Goal: Task Accomplishment & Management: Manage account settings

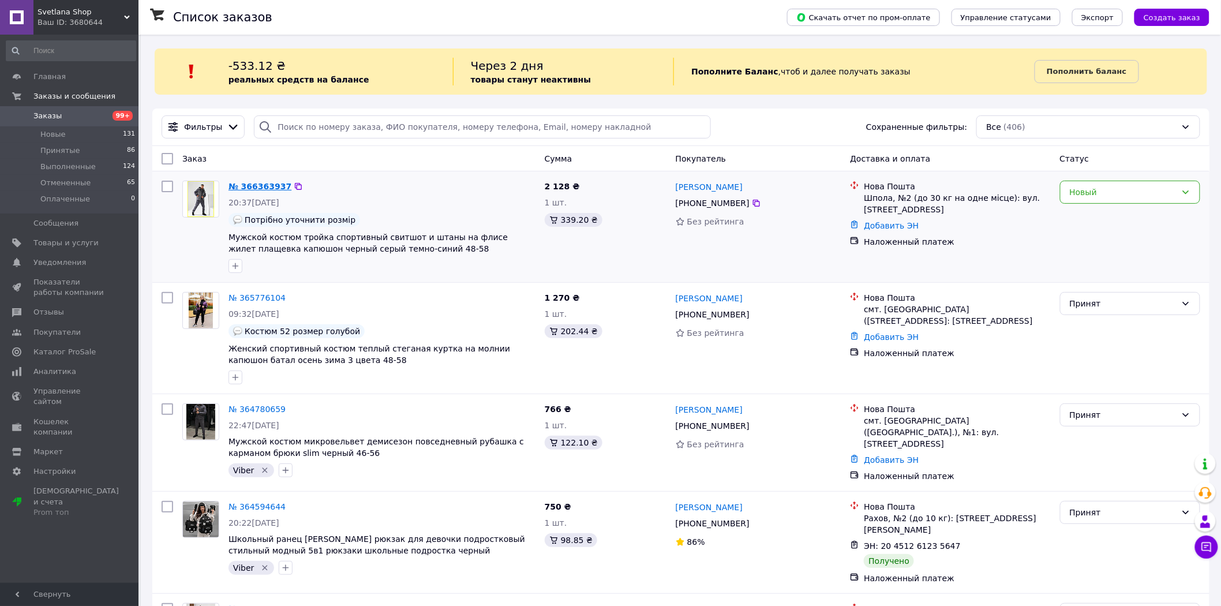
click at [266, 186] on link "№ 366363937" at bounding box center [260, 186] width 63 height 9
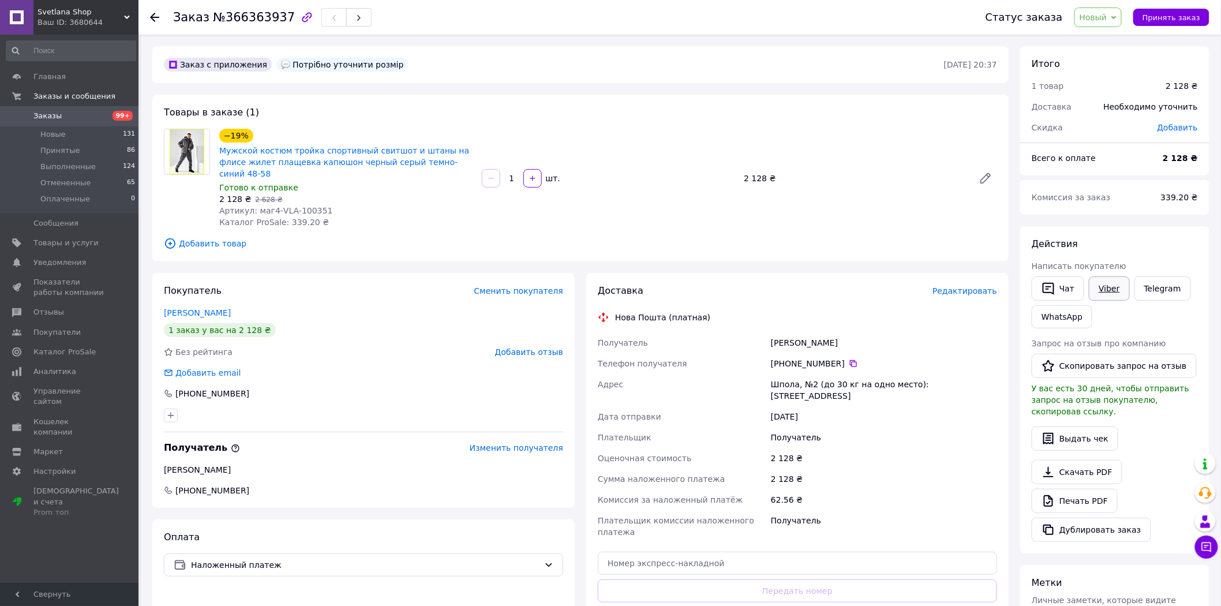
click at [1114, 289] on link "Viber" at bounding box center [1109, 288] width 40 height 24
click at [1109, 22] on span "Новый" at bounding box center [1099, 18] width 48 height 20
click at [1098, 43] on li "Принят" at bounding box center [1105, 40] width 61 height 17
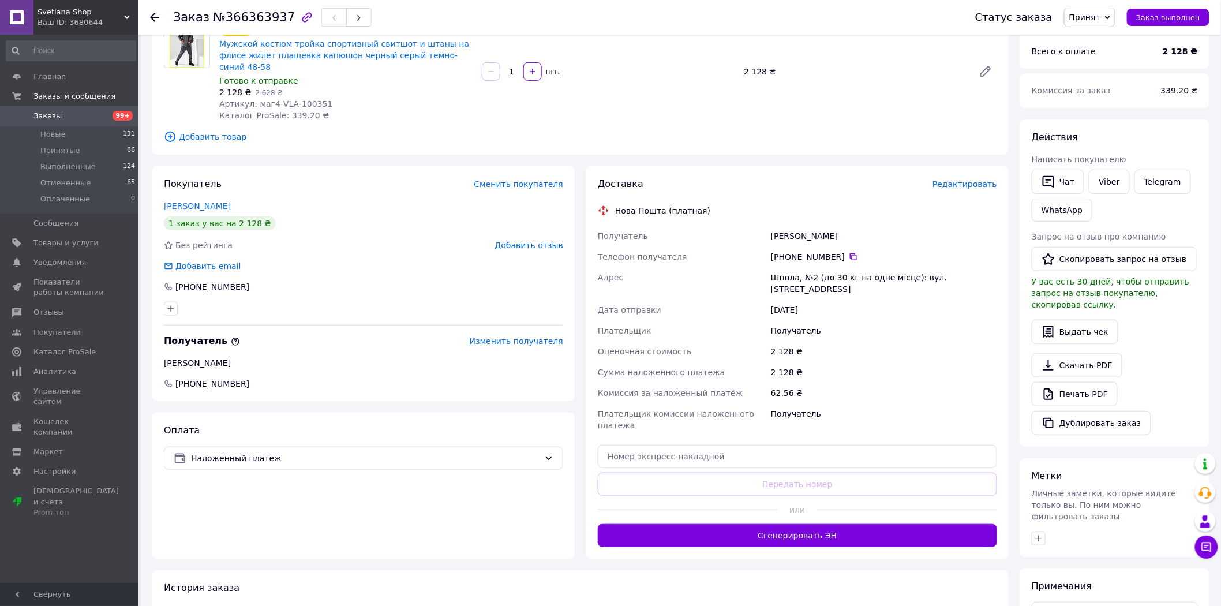
scroll to position [211, 0]
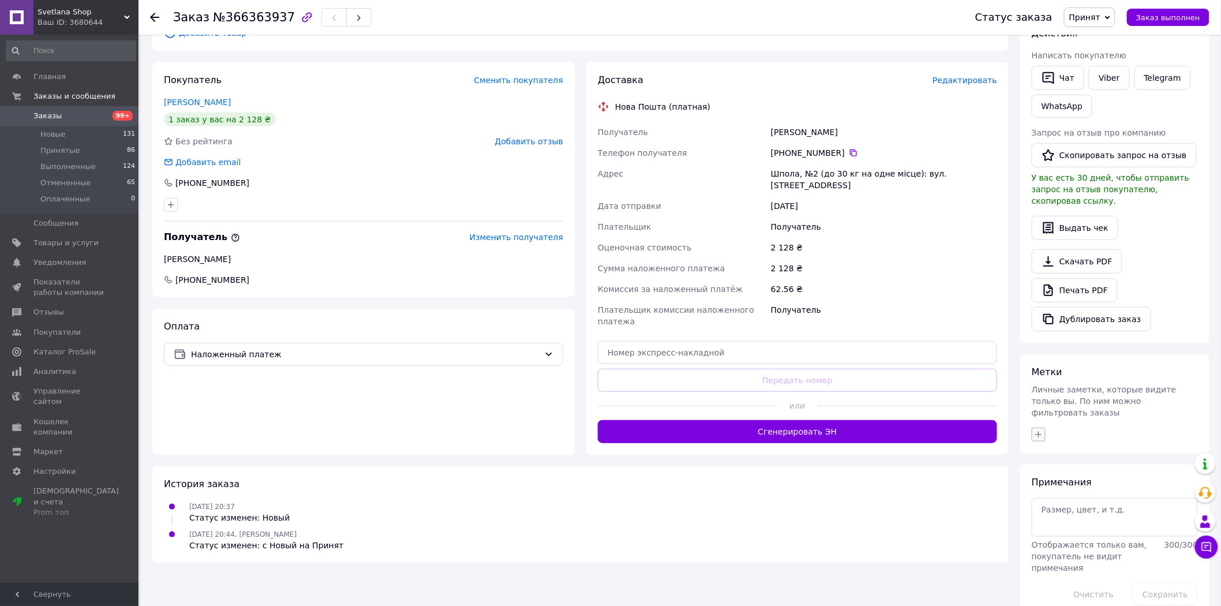
click at [1032, 428] on button "button" at bounding box center [1039, 435] width 14 height 14
click at [1041, 486] on input "Viber" at bounding box center [1042, 490] width 8 height 8
checkbox input "true"
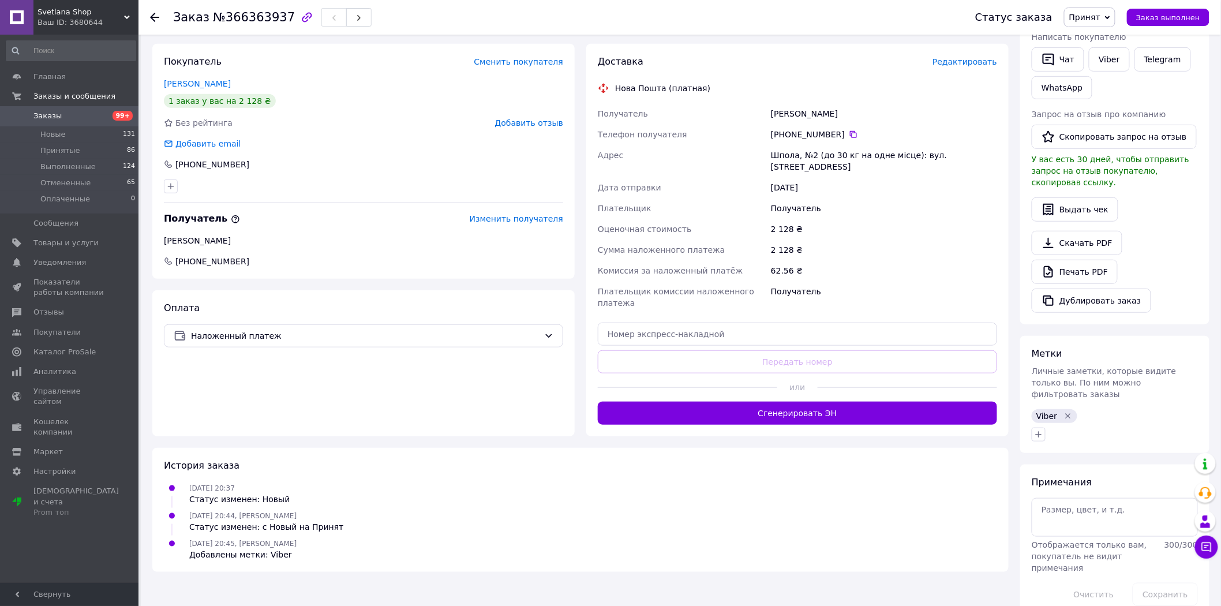
scroll to position [0, 0]
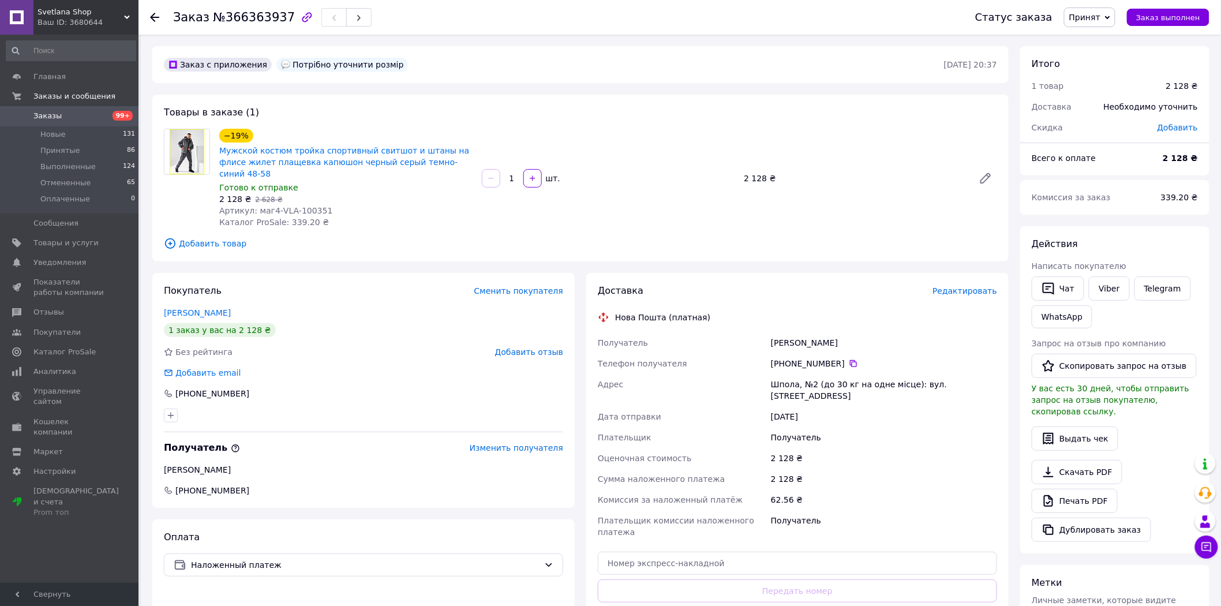
click at [578, 241] on div "Товары в заказе (1) −19% Мужской костюм тройка спортивный свитшот и штаны на фл…" at bounding box center [580, 178] width 857 height 167
click at [1161, 286] on link "Telegram" at bounding box center [1163, 288] width 57 height 24
click at [78, 120] on span "Заказы" at bounding box center [69, 116] width 73 height 10
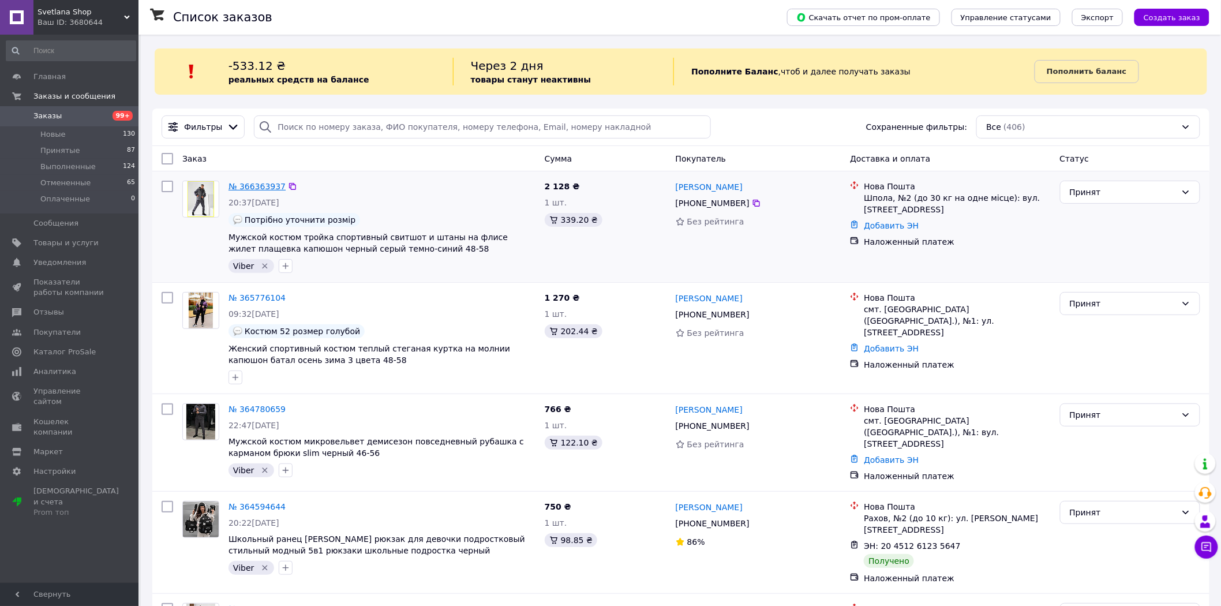
click at [257, 186] on link "№ 366363937" at bounding box center [257, 186] width 57 height 9
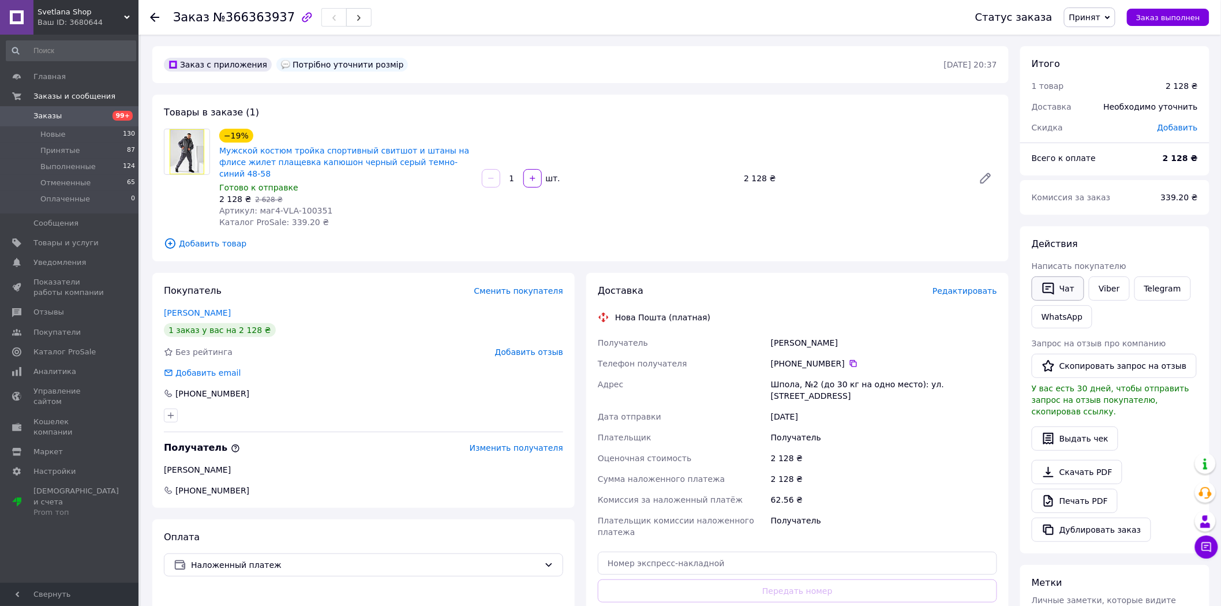
click at [1069, 287] on button "Чат" at bounding box center [1058, 288] width 53 height 24
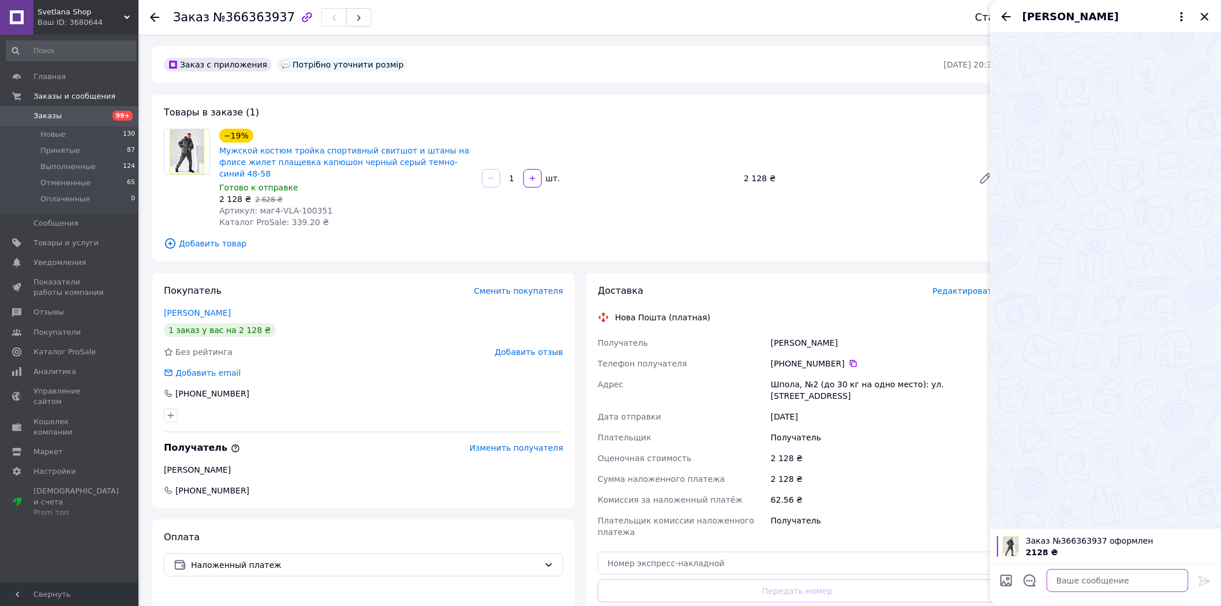
click at [1104, 584] on textarea at bounding box center [1118, 580] width 142 height 23
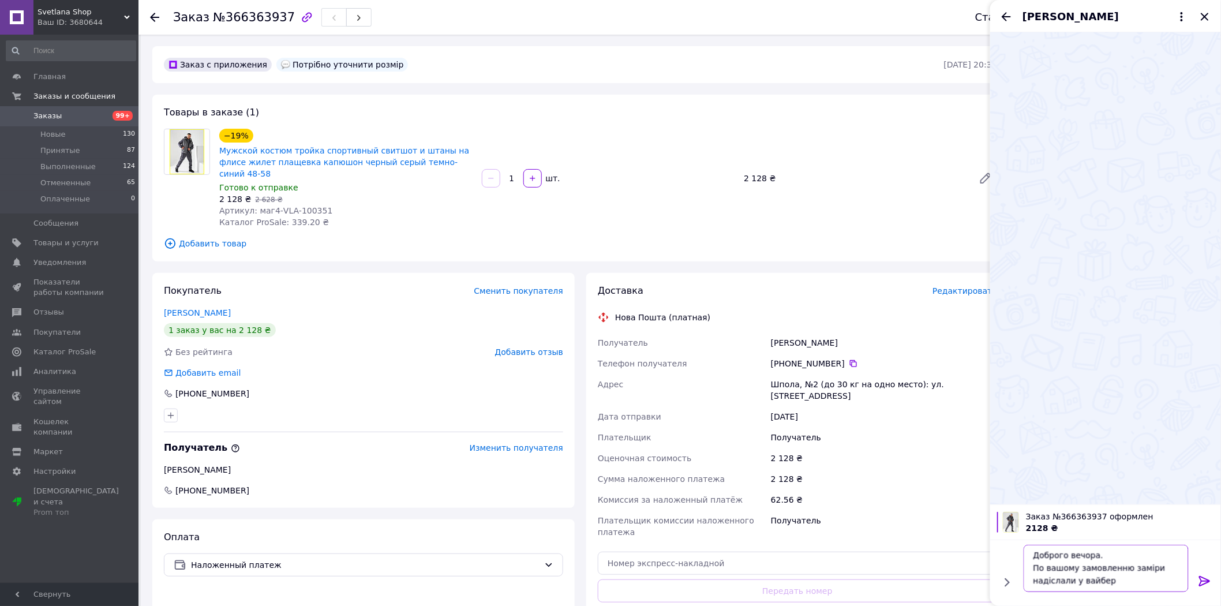
type textarea "Доброго вечора. По вашому замовленню заміри надіслали у вайбер"
click at [1206, 580] on icon at bounding box center [1205, 581] width 14 height 14
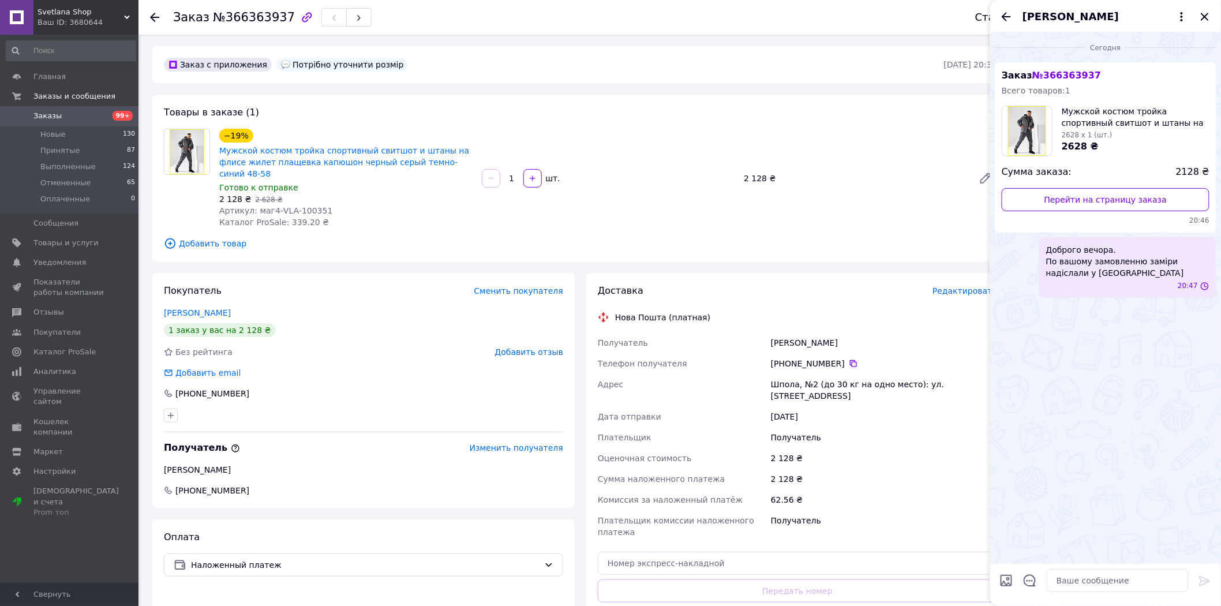
scroll to position [0, 0]
click at [1010, 16] on icon "Назад" at bounding box center [1006, 16] width 9 height 9
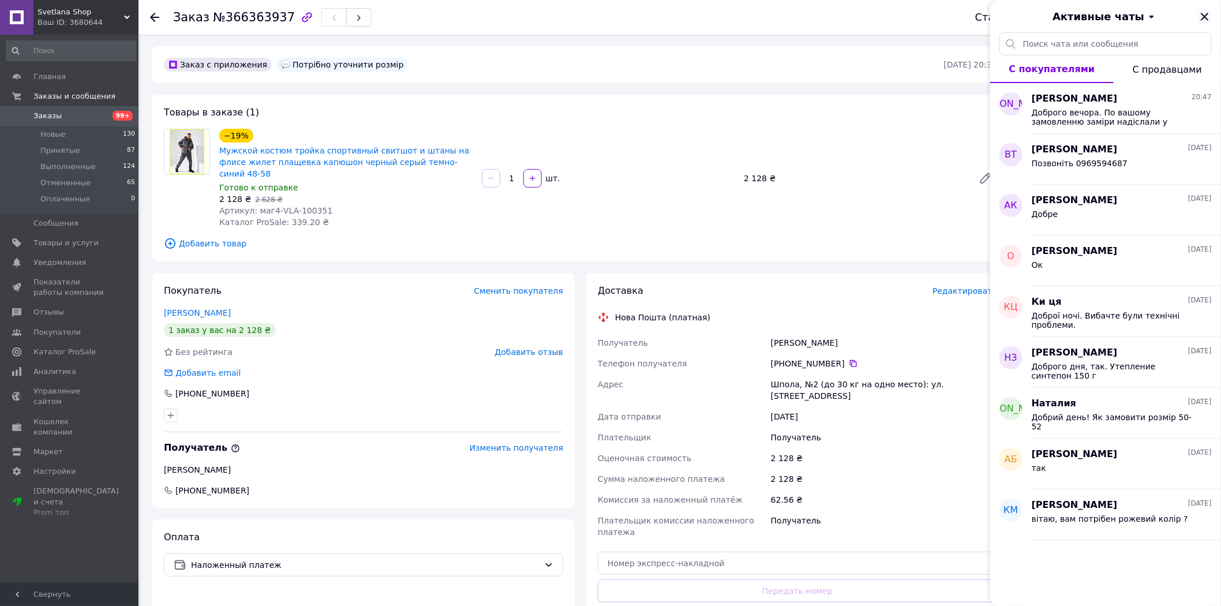
click at [1207, 18] on icon "Закрыть" at bounding box center [1205, 17] width 8 height 8
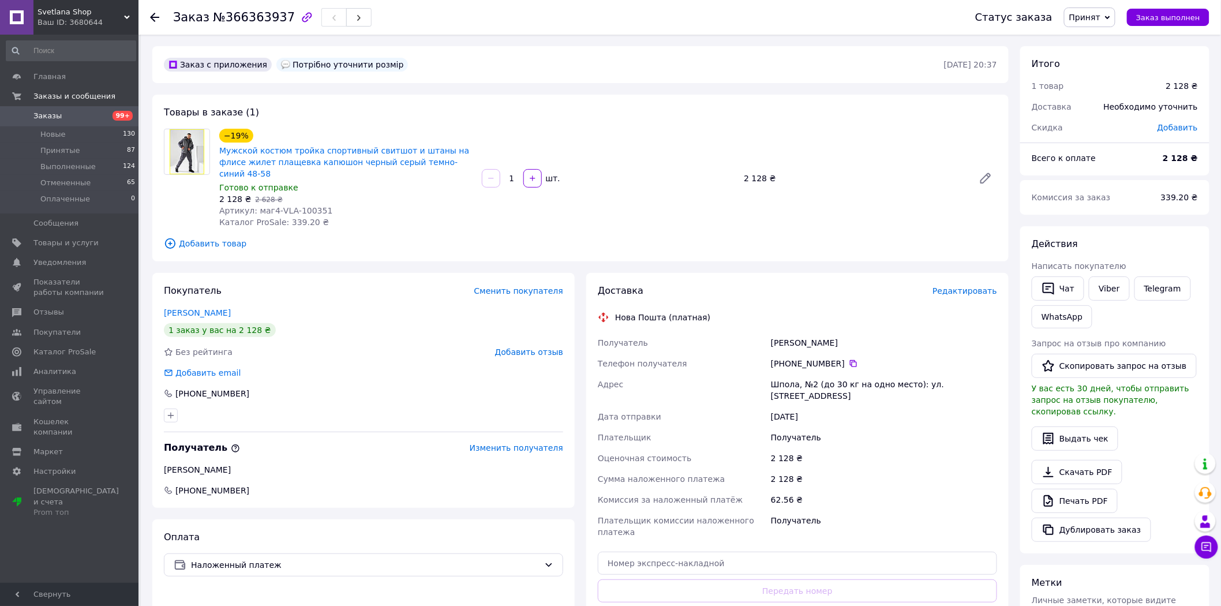
click at [77, 118] on span "Заказы" at bounding box center [69, 116] width 73 height 10
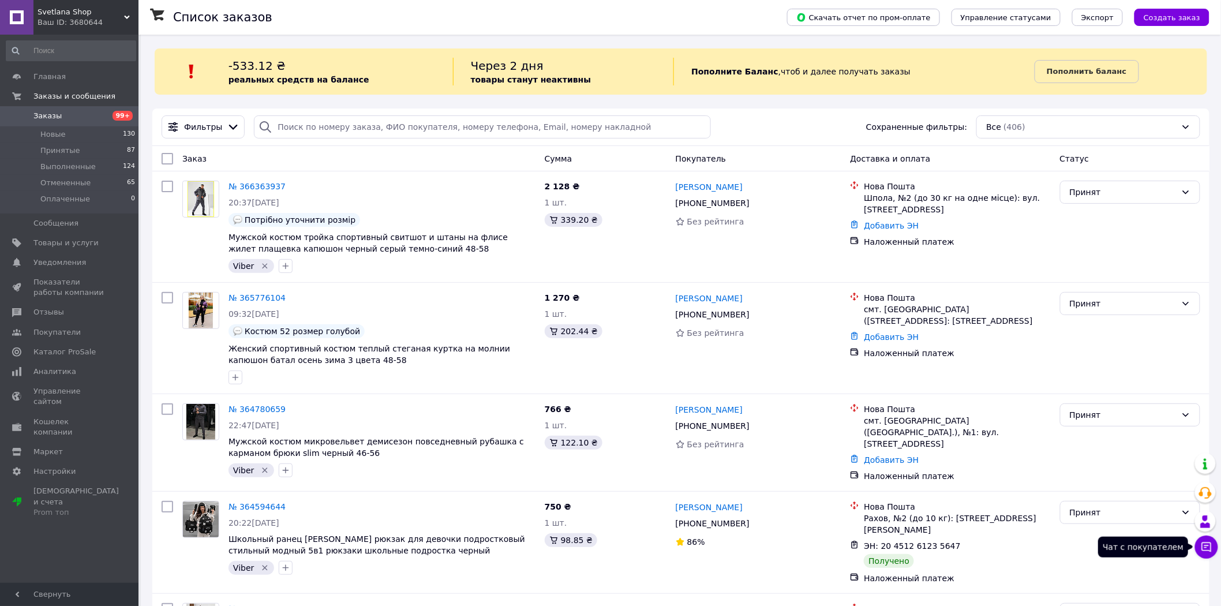
click at [1214, 549] on button "Чат с покупателем" at bounding box center [1206, 547] width 23 height 23
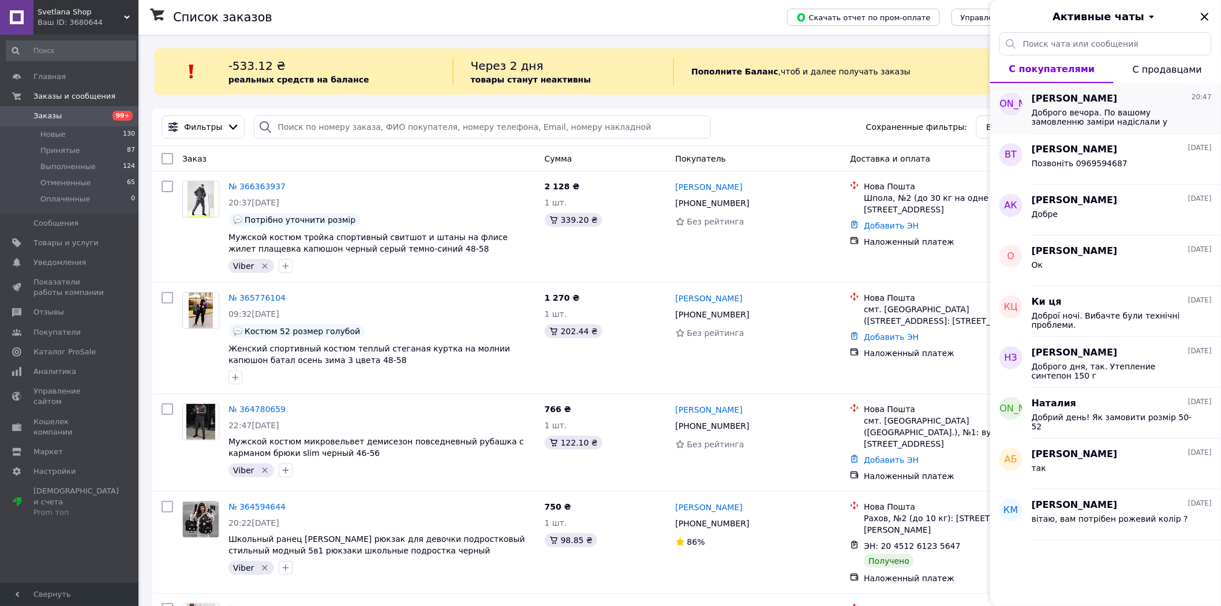
click at [1081, 114] on span "Доброго вечора. По вашому замовленню заміри надіслали у вайбер" at bounding box center [1114, 117] width 164 height 18
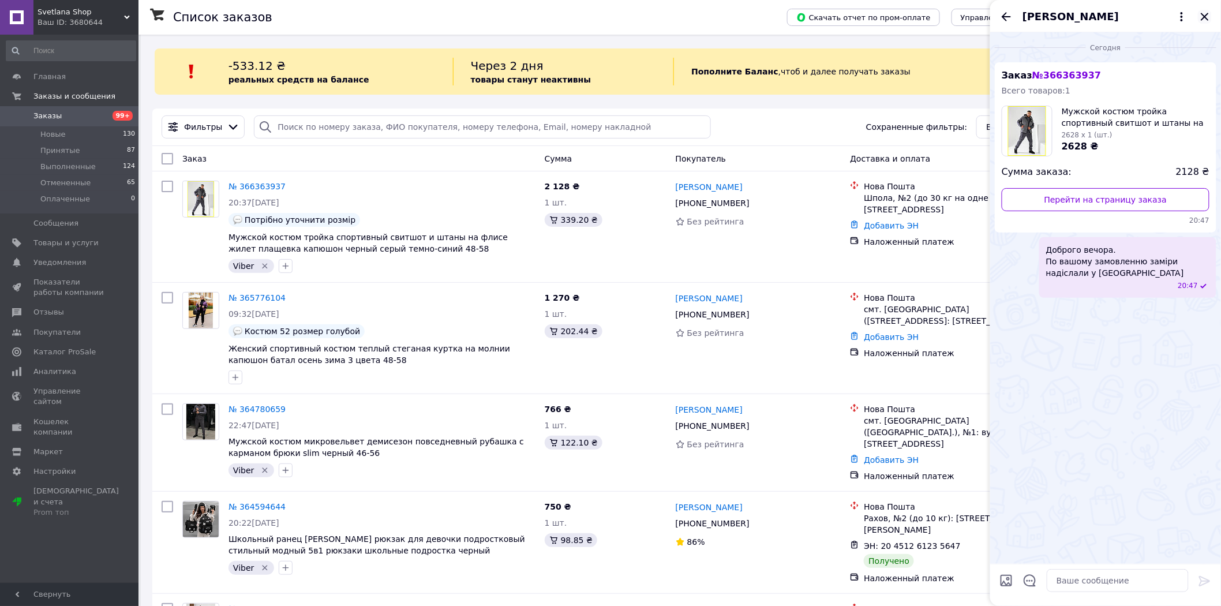
click at [1207, 18] on icon "Закрыть" at bounding box center [1205, 17] width 8 height 8
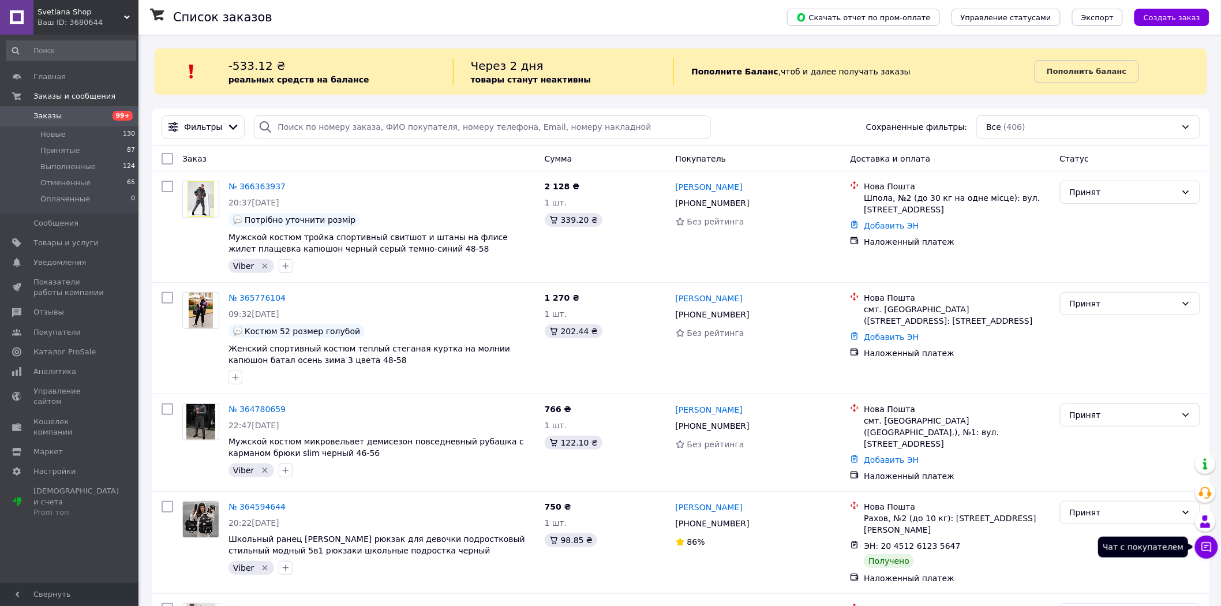
click at [1204, 543] on icon at bounding box center [1207, 548] width 10 height 10
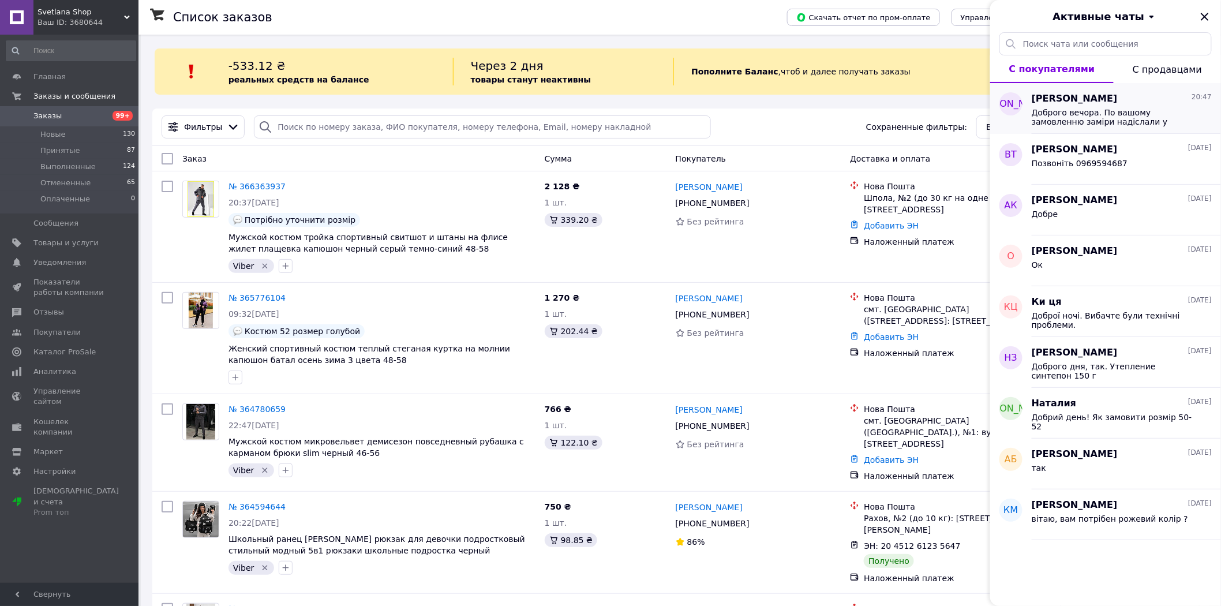
click at [1087, 122] on span "Доброго вечора. По вашому замовленню заміри надіслали у вайбер" at bounding box center [1114, 117] width 164 height 18
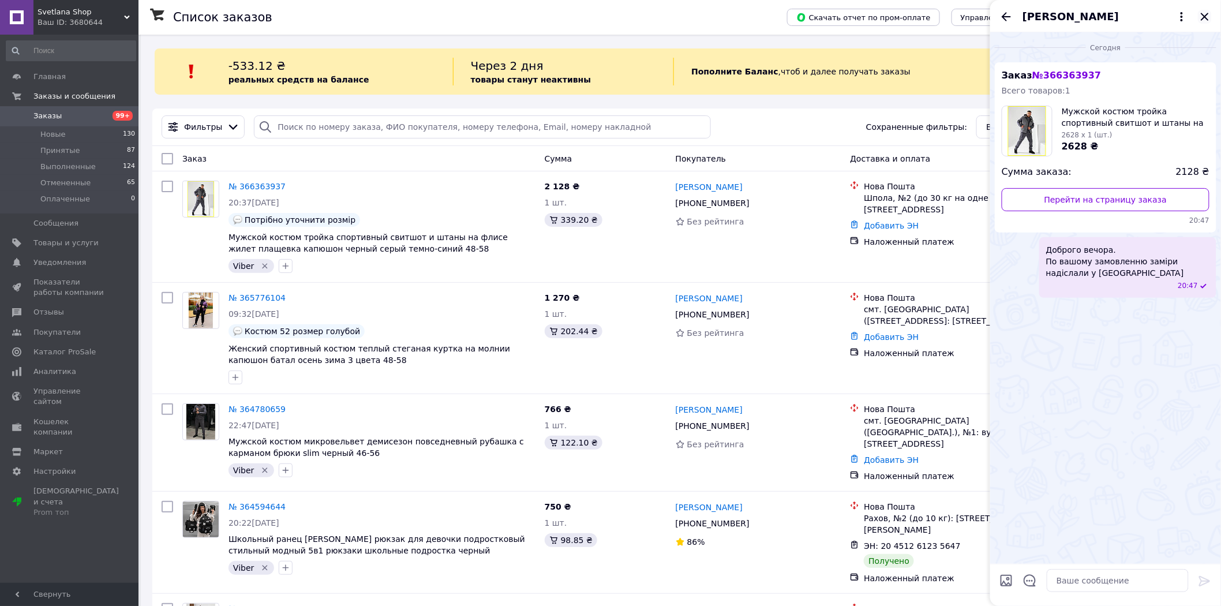
click at [1205, 16] on icon "Закрыть" at bounding box center [1205, 17] width 8 height 8
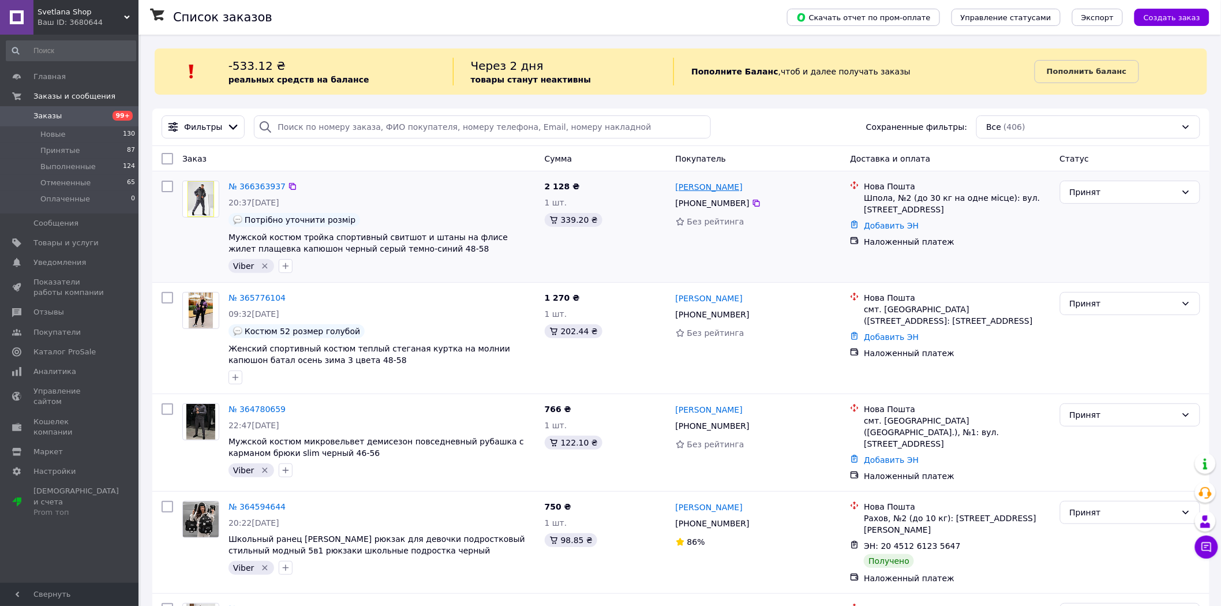
click at [711, 192] on link "[PERSON_NAME]" at bounding box center [709, 187] width 67 height 12
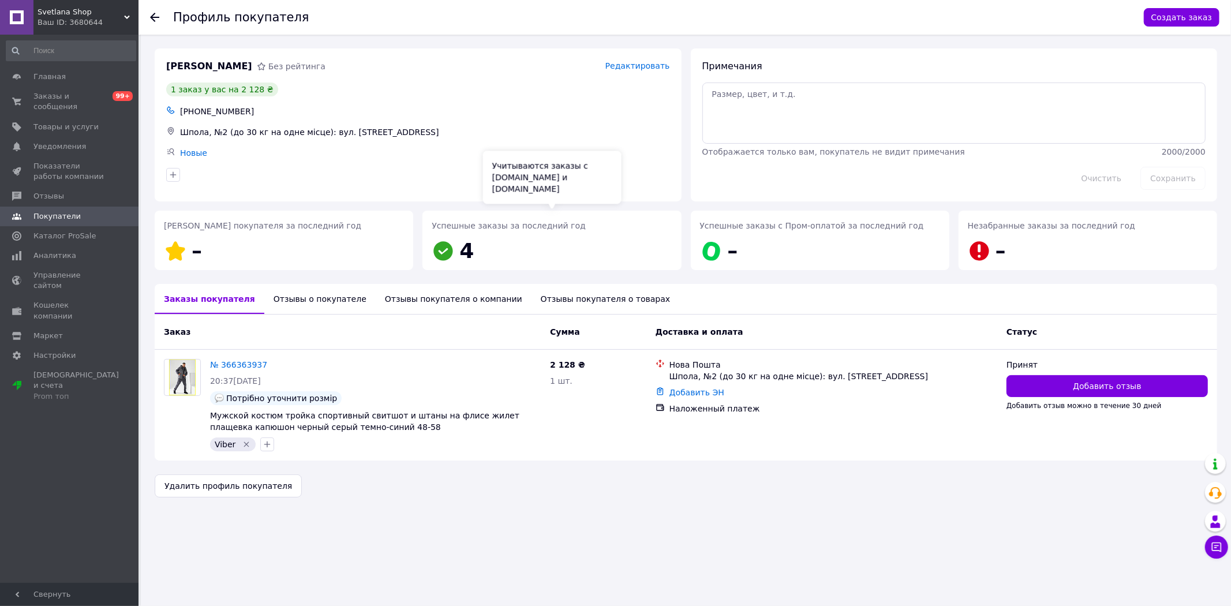
click at [511, 245] on div "Успешные заказы за последний год 4" at bounding box center [552, 243] width 240 height 46
click at [301, 301] on div "Отзывы о покупателе" at bounding box center [319, 299] width 111 height 30
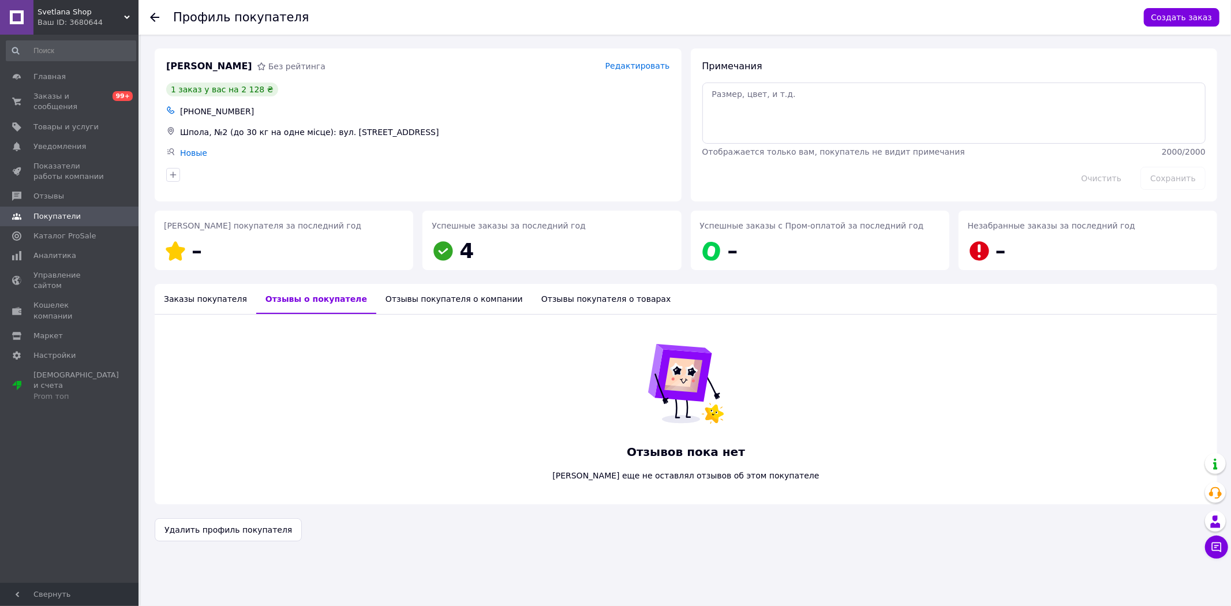
click at [414, 301] on div "Отзывы покупателя о компании" at bounding box center [454, 299] width 156 height 30
click at [569, 298] on div "Отзывы покупателя о товарах" at bounding box center [610, 299] width 148 height 30
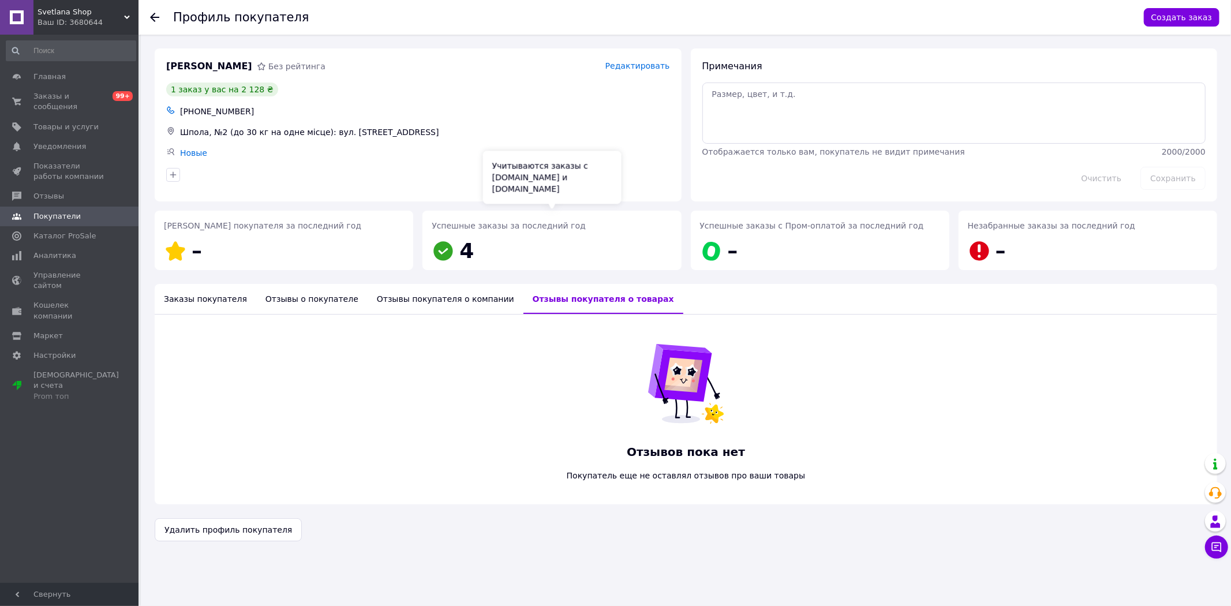
click at [491, 252] on div "Успешные заказы за последний год 4" at bounding box center [552, 243] width 240 height 46
click at [201, 300] on div "Заказы покупателя" at bounding box center [206, 299] width 102 height 30
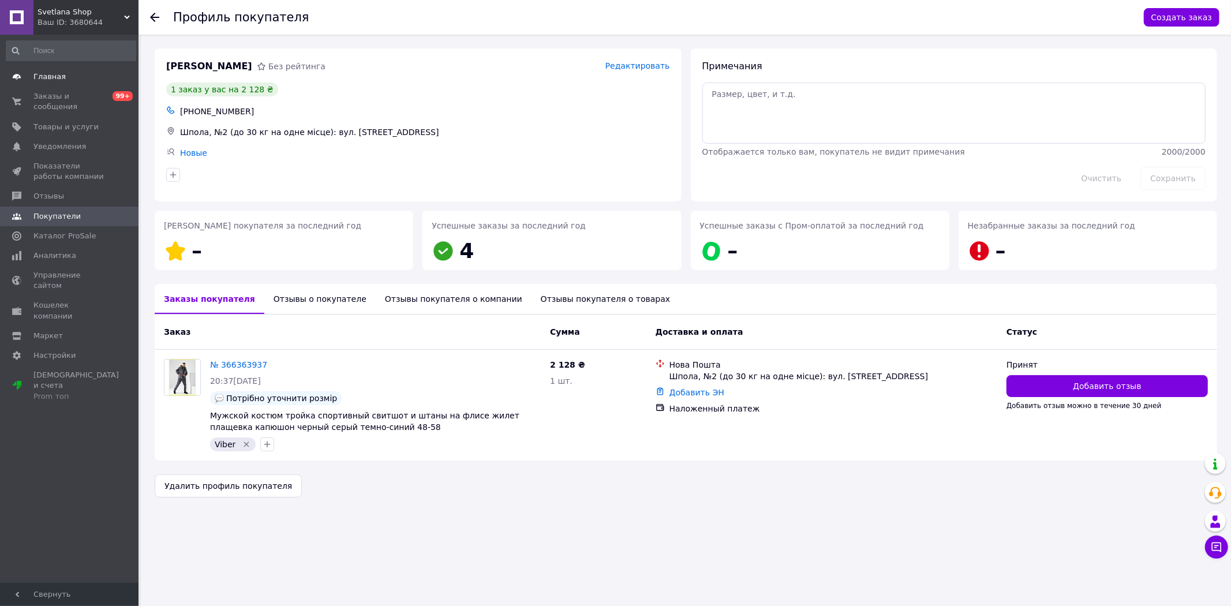
click at [80, 85] on link "Главная" at bounding box center [71, 77] width 142 height 20
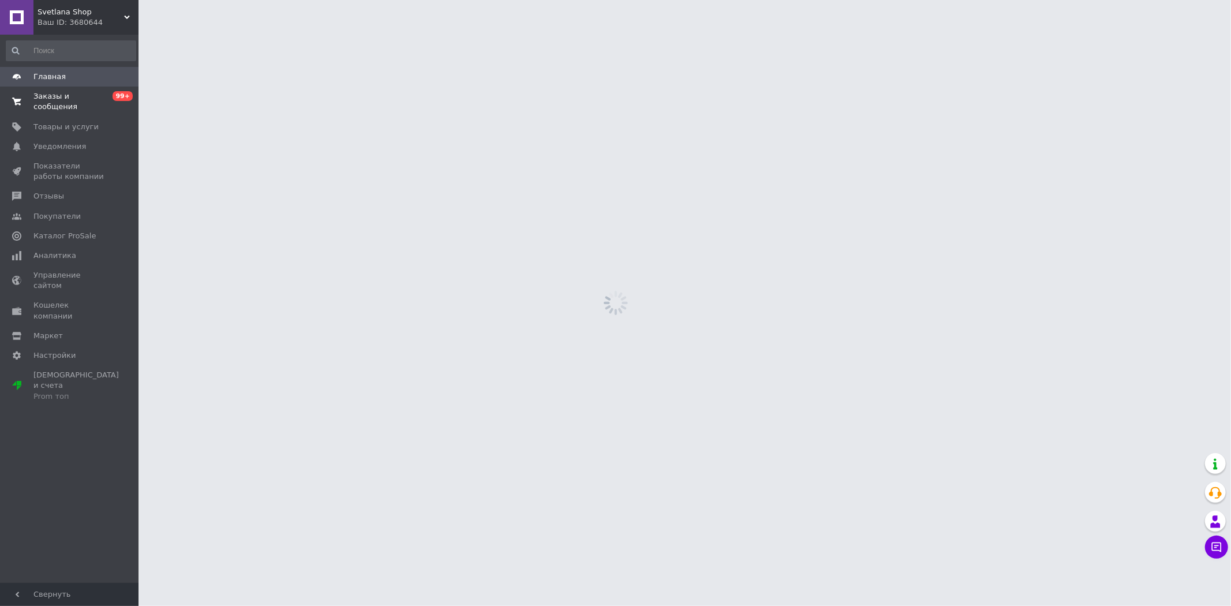
click at [70, 97] on span "Заказы и сообщения" at bounding box center [69, 101] width 73 height 21
